Goal: Task Accomplishment & Management: Manage account settings

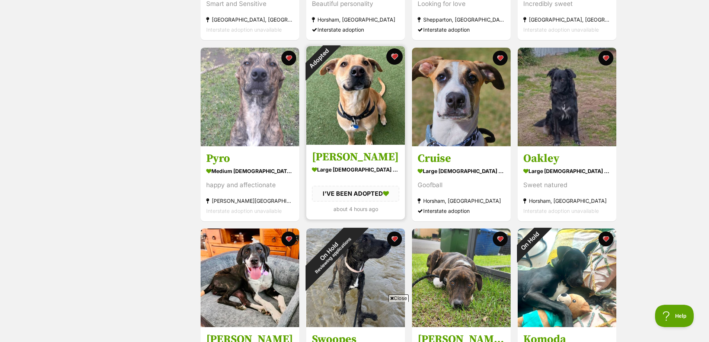
click at [396, 58] on button "favourite" at bounding box center [394, 56] width 16 height 16
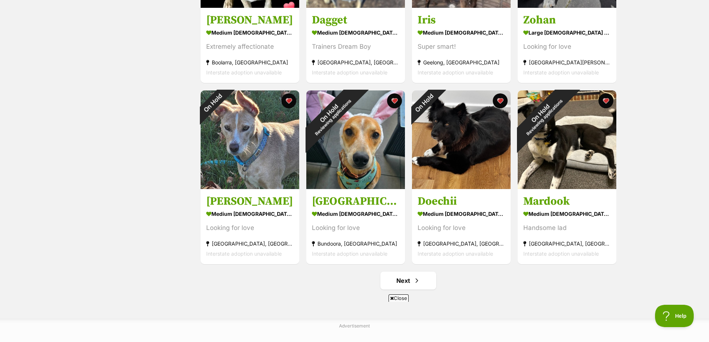
scroll to position [2606, 0]
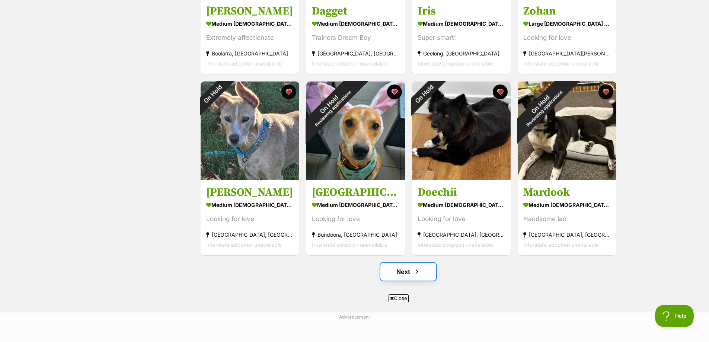
click at [405, 272] on link "Next" at bounding box center [408, 272] width 56 height 18
